Goal: Transaction & Acquisition: Purchase product/service

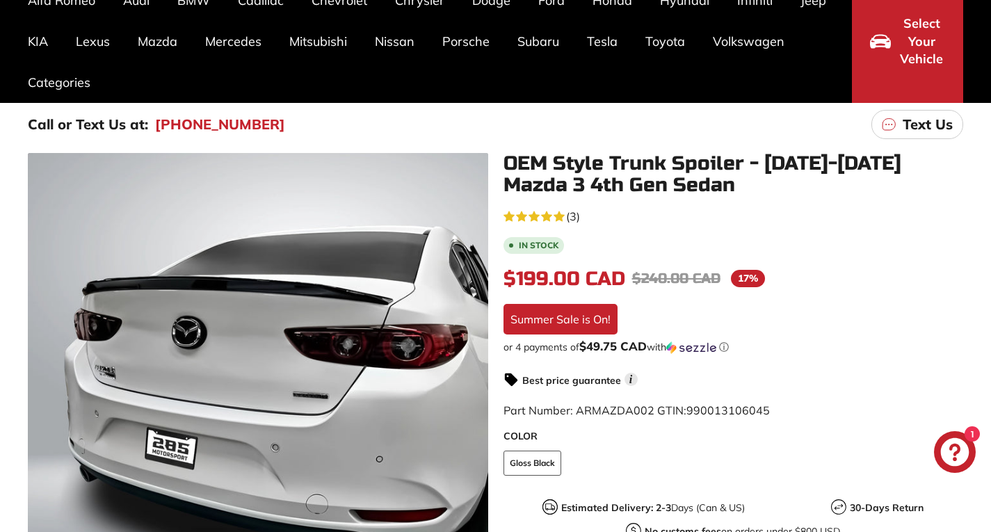
scroll to position [127, 0]
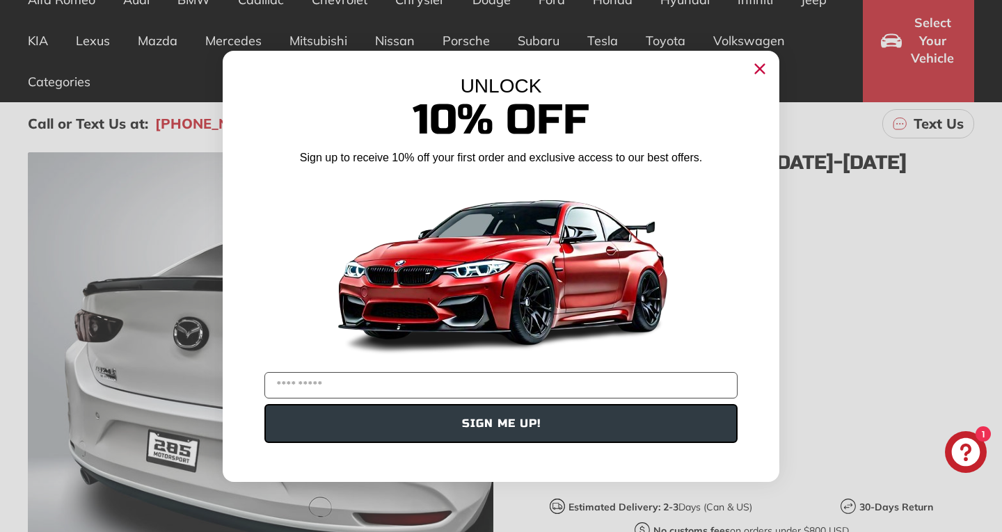
click at [754, 66] on circle "Close dialog" at bounding box center [759, 68] width 21 height 21
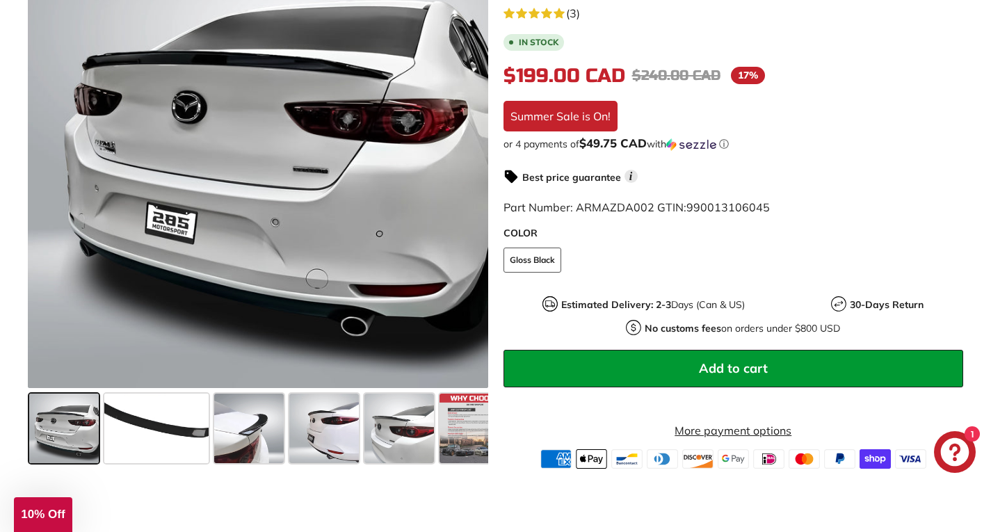
scroll to position [351, 0]
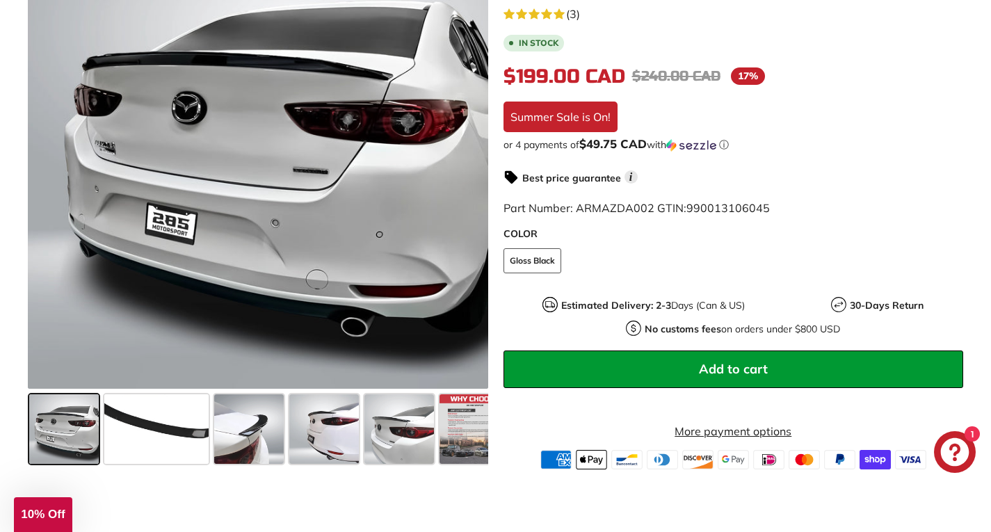
click at [632, 357] on button "Add to cart" at bounding box center [734, 369] width 460 height 38
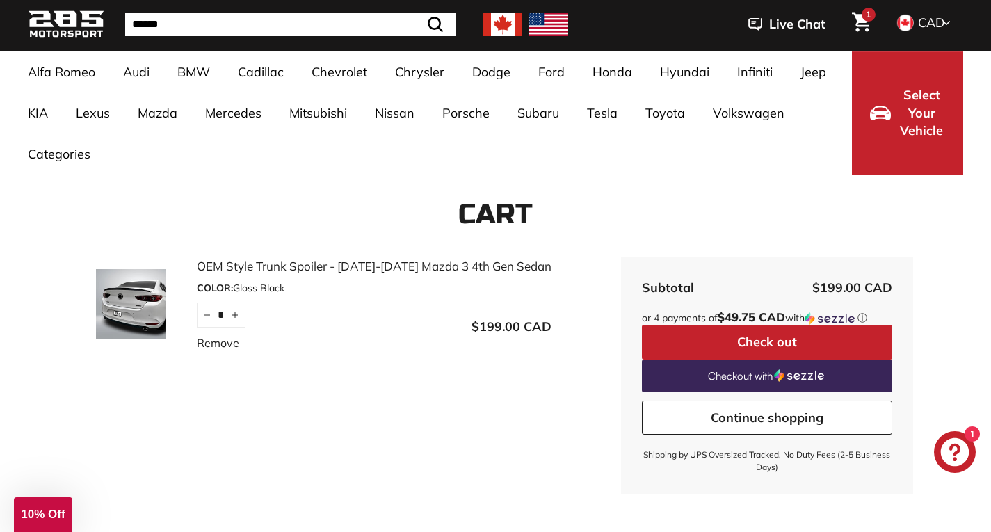
scroll to position [47, 0]
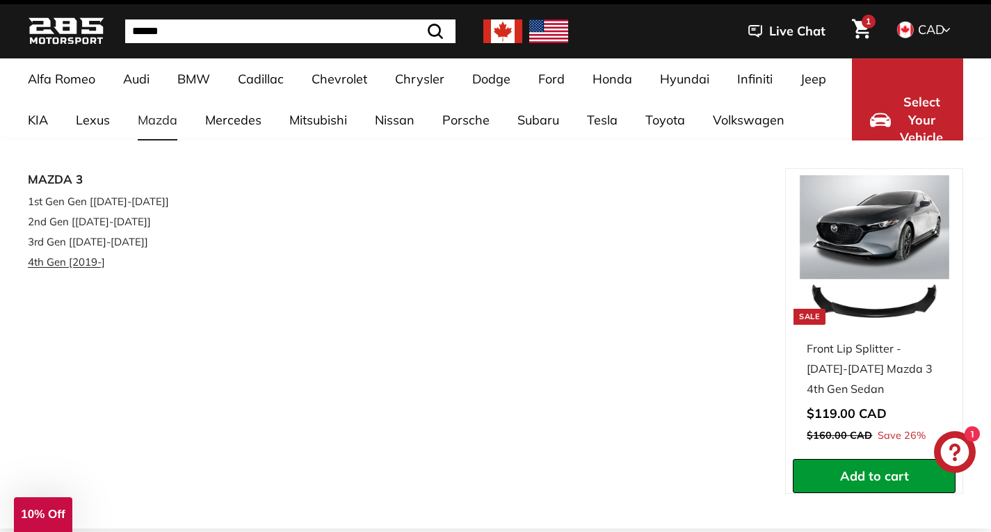
click at [86, 261] on link "4th Gen [2019-]" at bounding box center [104, 262] width 153 height 20
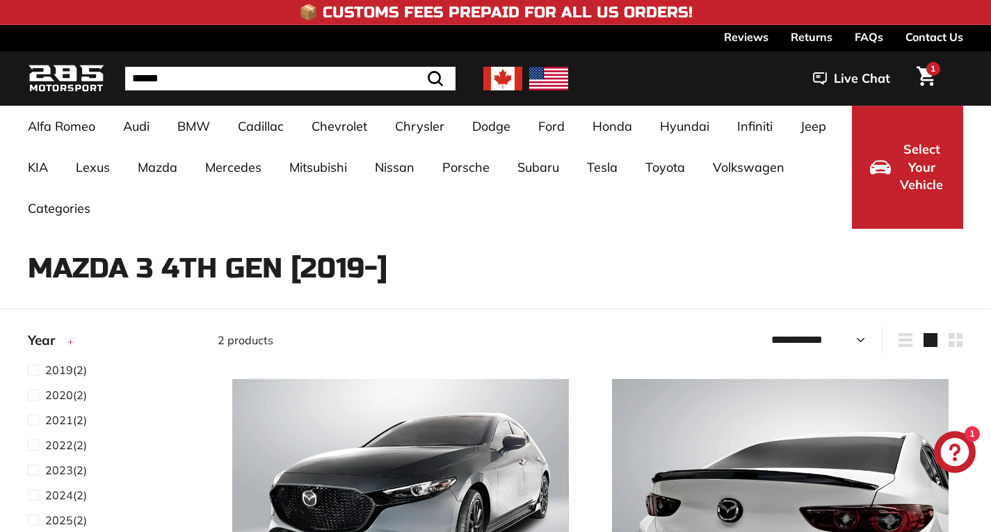
select select "**********"
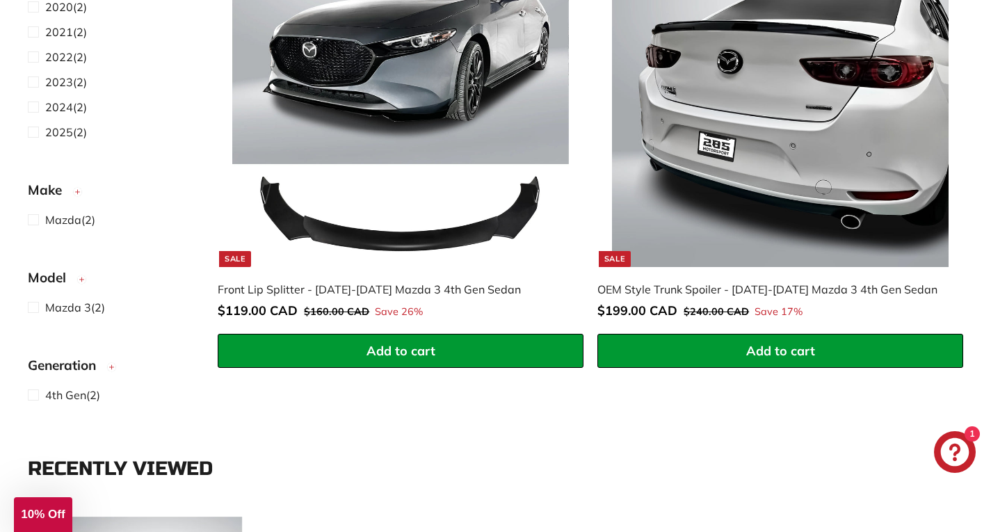
scroll to position [367, 0]
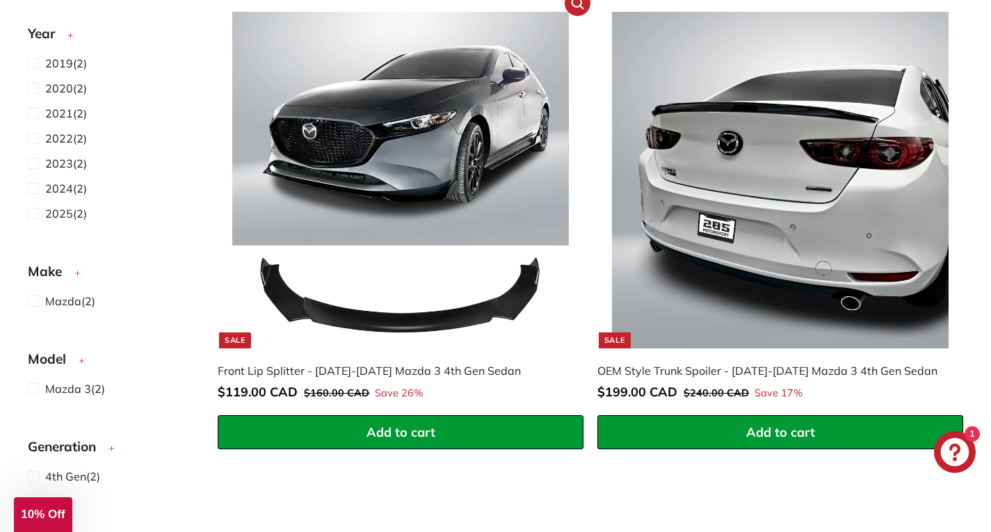
click at [469, 239] on img at bounding box center [400, 180] width 337 height 337
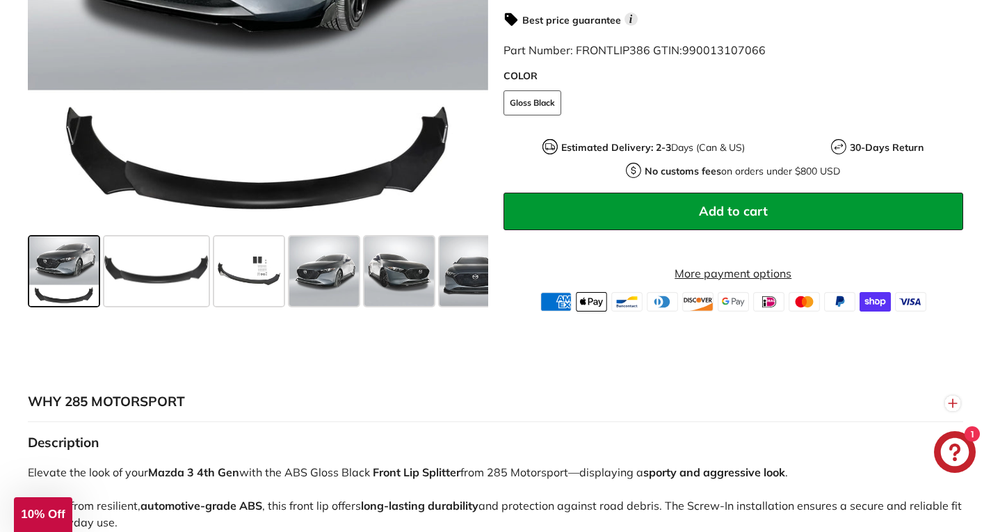
scroll to position [509, 0]
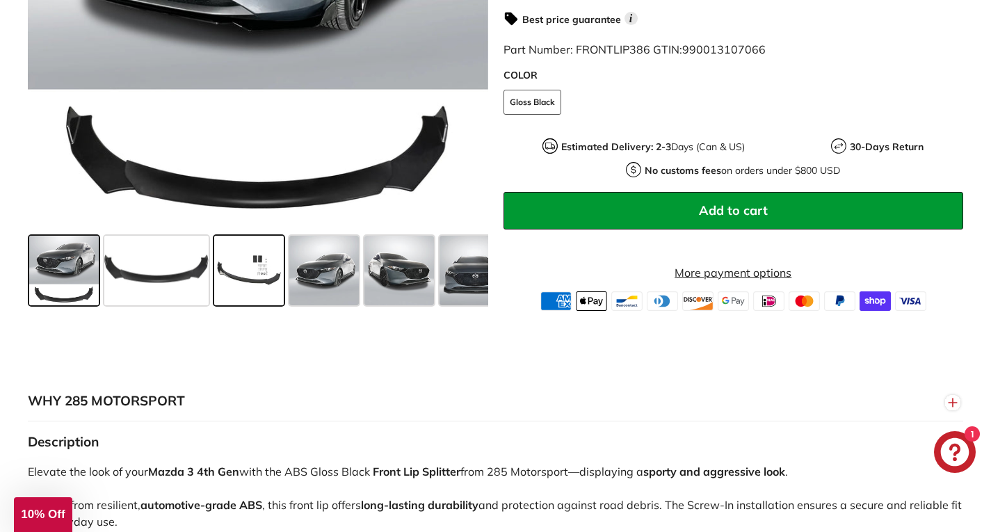
click at [248, 273] on span at bounding box center [249, 271] width 70 height 70
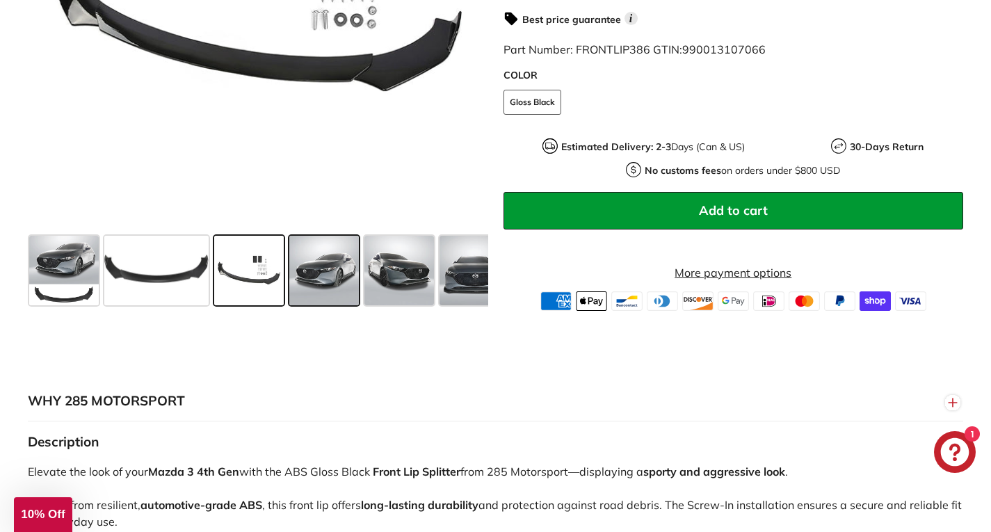
click at [336, 265] on span at bounding box center [324, 271] width 70 height 70
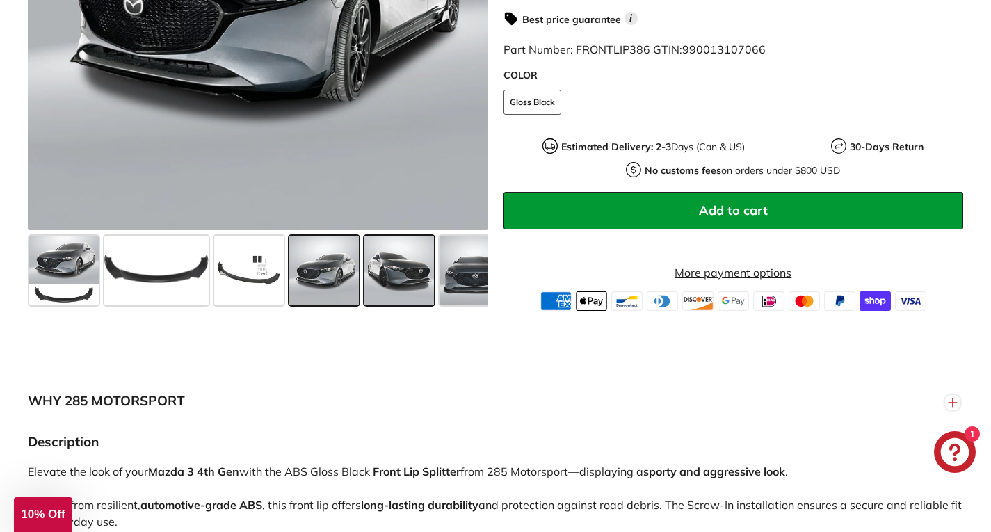
click at [423, 265] on span at bounding box center [399, 271] width 70 height 70
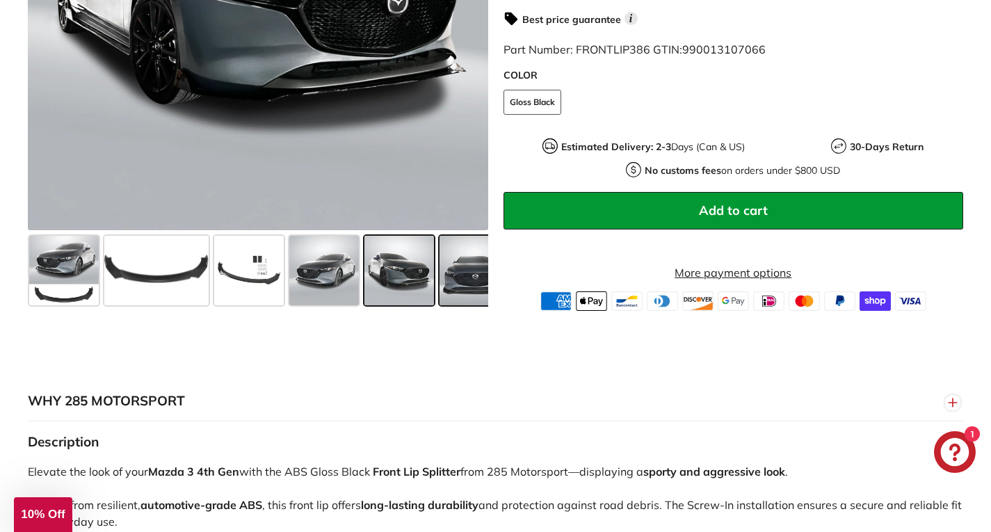
click at [473, 307] on div at bounding box center [474, 270] width 75 height 75
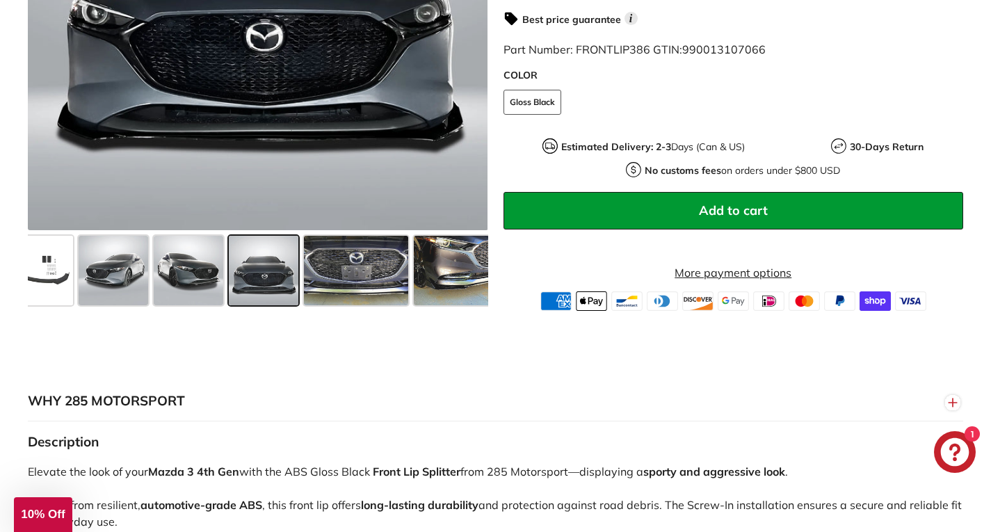
scroll to position [0, 216]
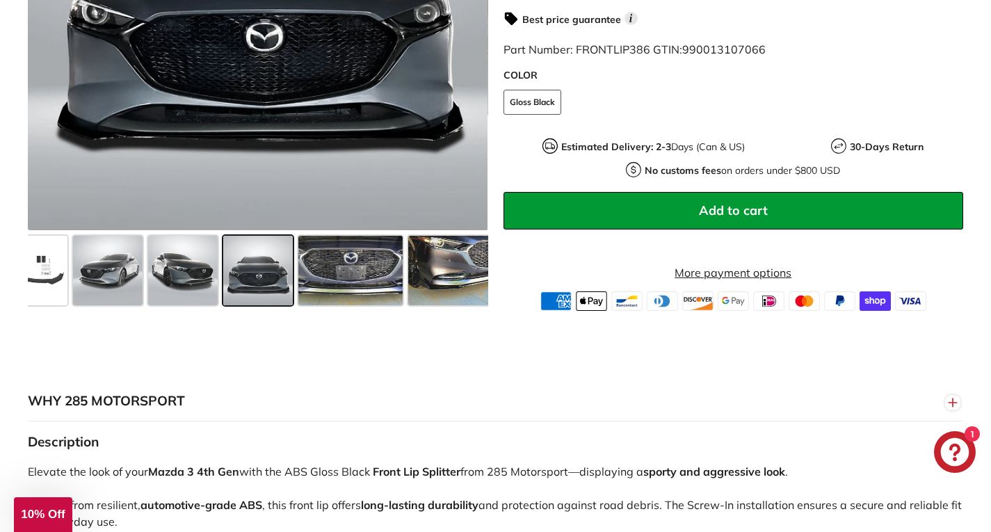
click at [650, 200] on button "Add to cart" at bounding box center [734, 210] width 460 height 38
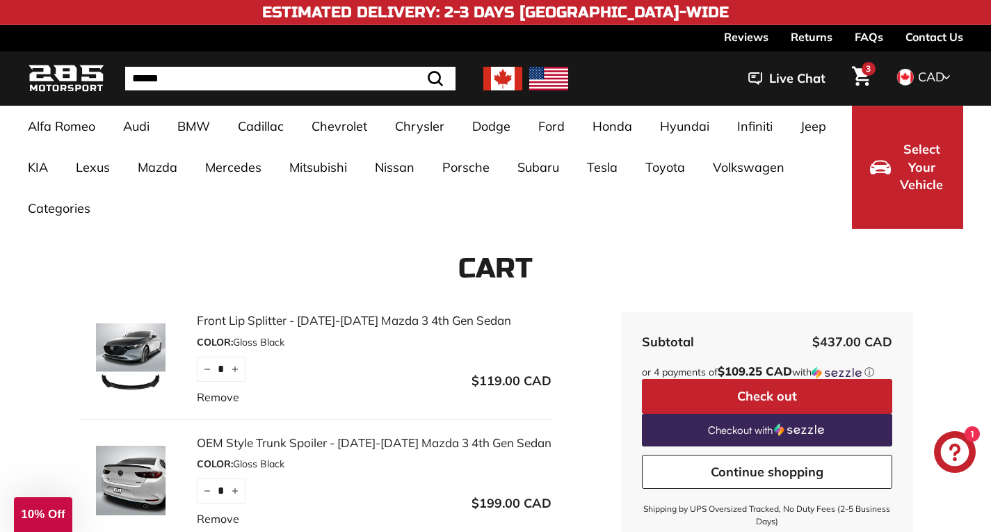
click at [866, 68] on span "3" at bounding box center [868, 69] width 5 height 8
click at [401, 324] on link "Front Lip Splitter - [DATE]-[DATE] Mazda 3 4th Gen Sedan" at bounding box center [374, 321] width 355 height 18
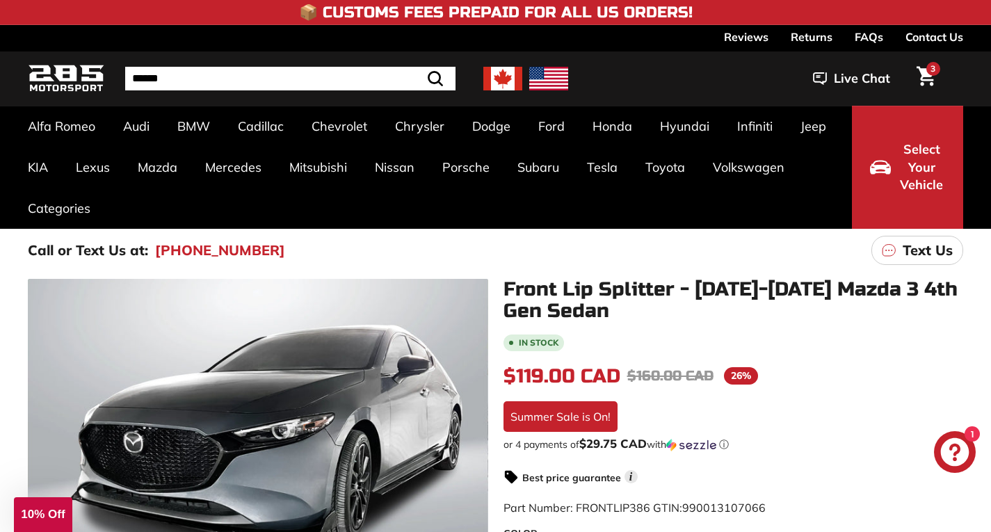
click at [931, 67] on span "3" at bounding box center [933, 69] width 5 height 8
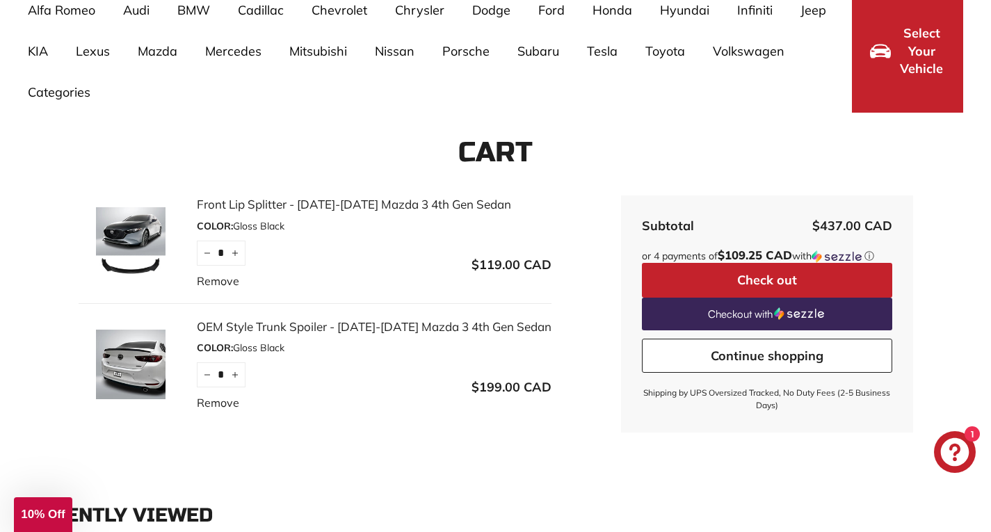
click at [752, 282] on button "Check out" at bounding box center [767, 280] width 250 height 35
